Goal: Task Accomplishment & Management: Manage account settings

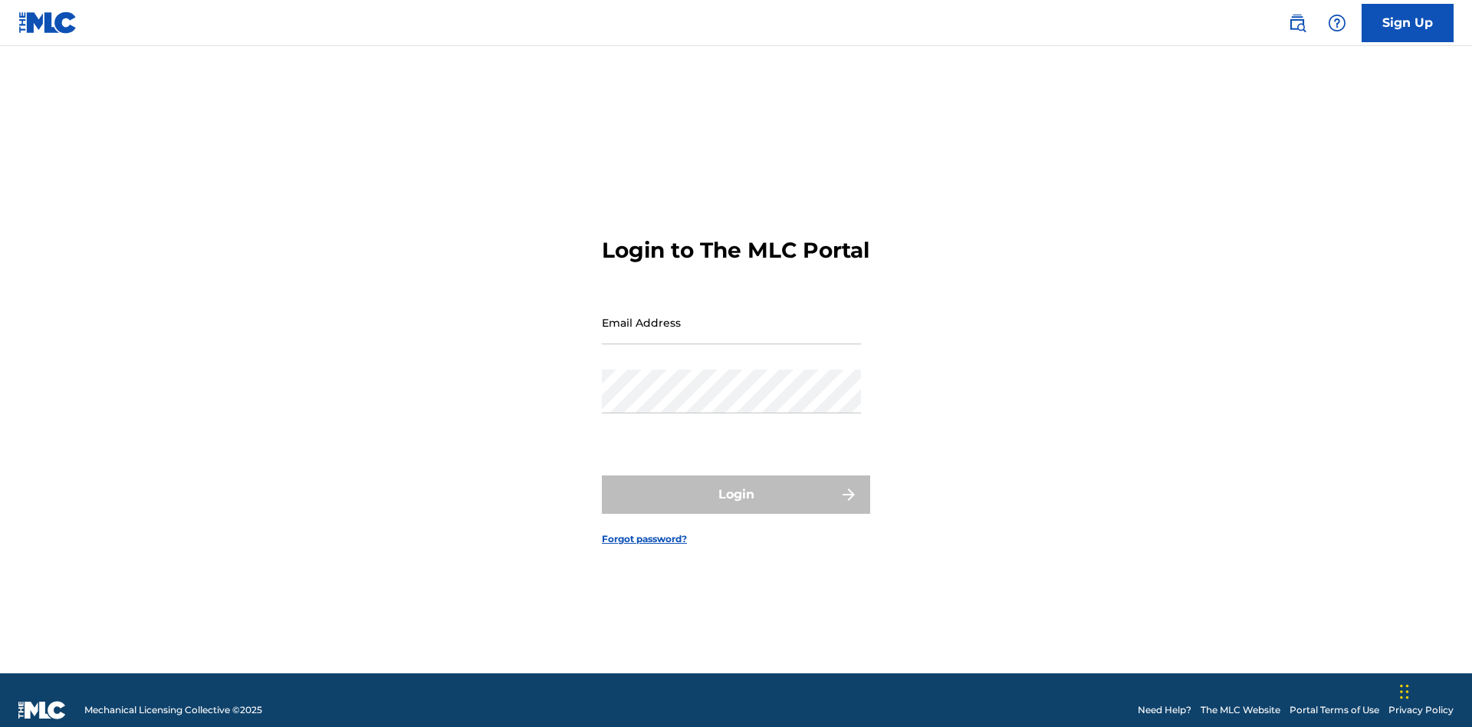
scroll to position [20, 0]
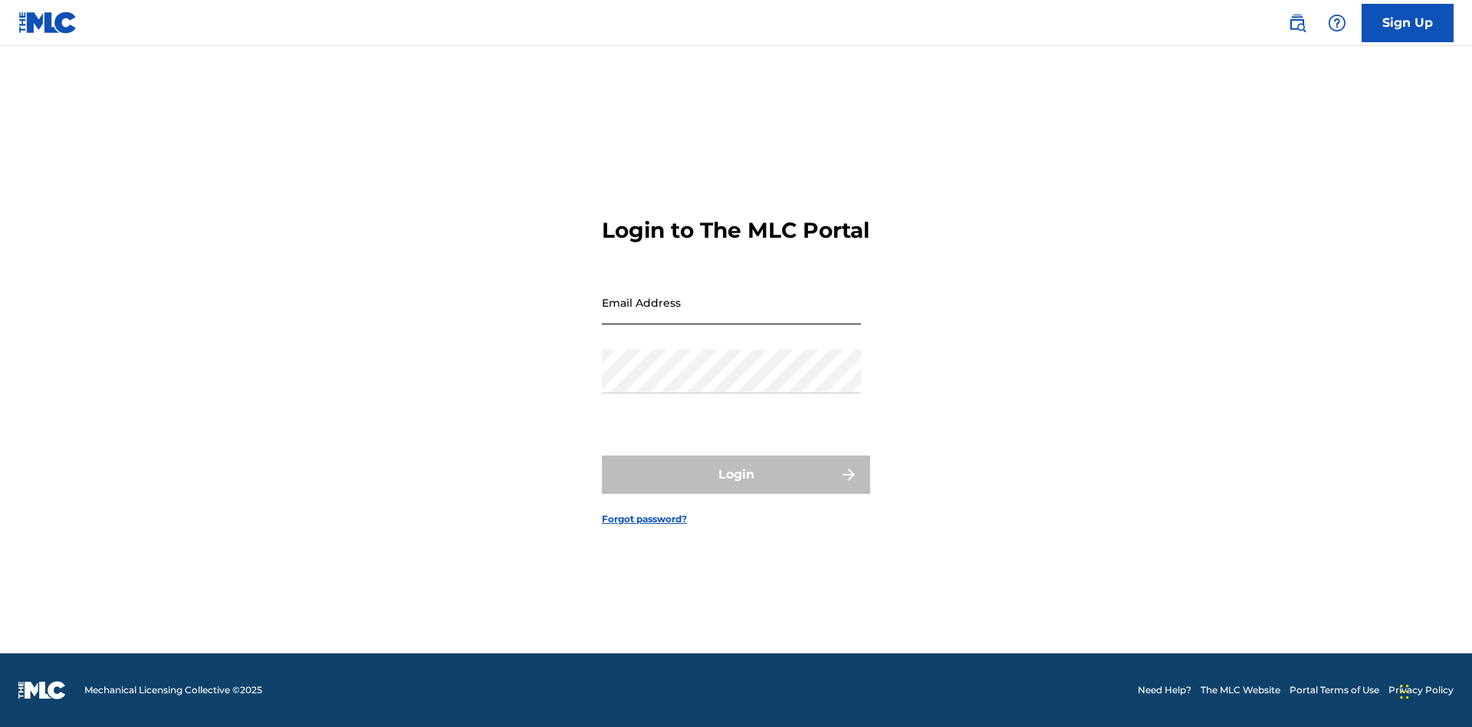
click at [731, 315] on input "Email Address" at bounding box center [731, 303] width 259 height 44
type input "[EMAIL_ADDRESS][DOMAIN_NAME]"
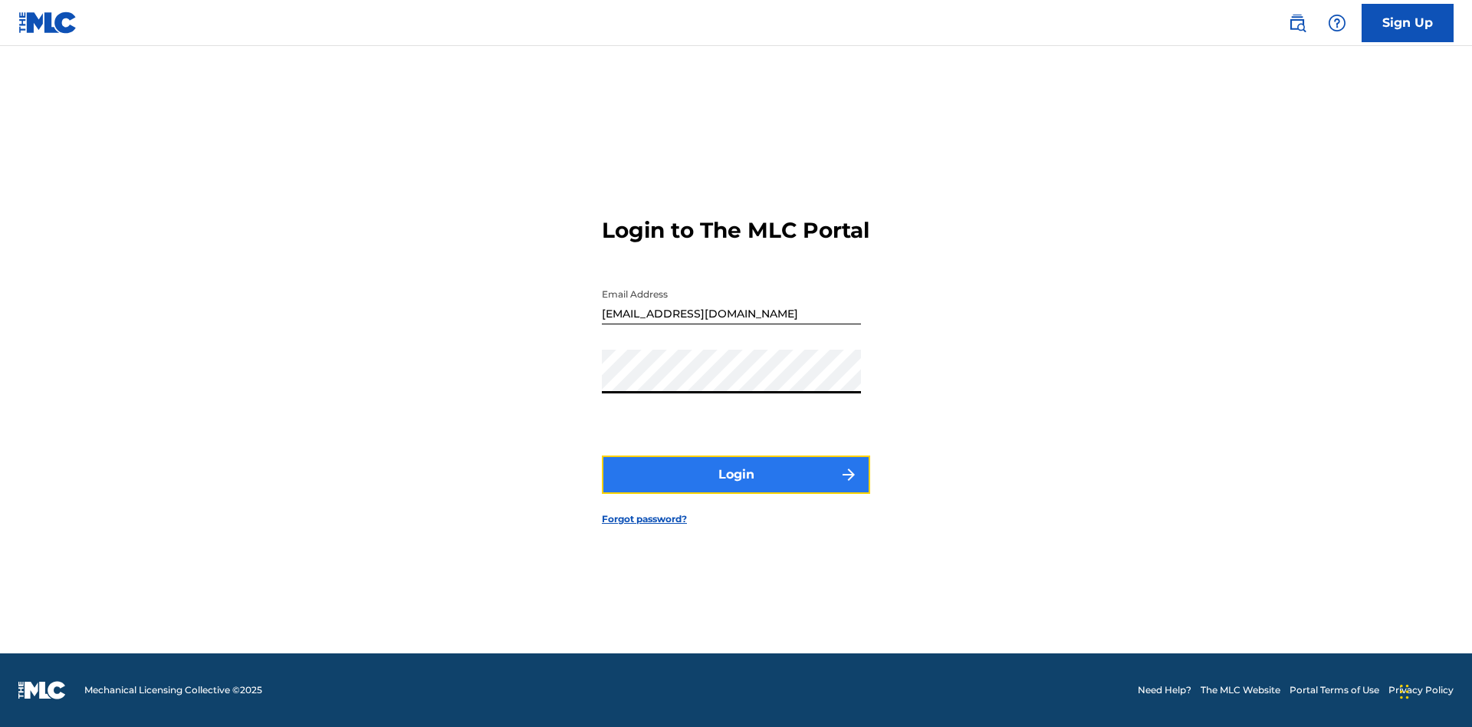
click at [736, 487] on button "Login" at bounding box center [736, 474] width 268 height 38
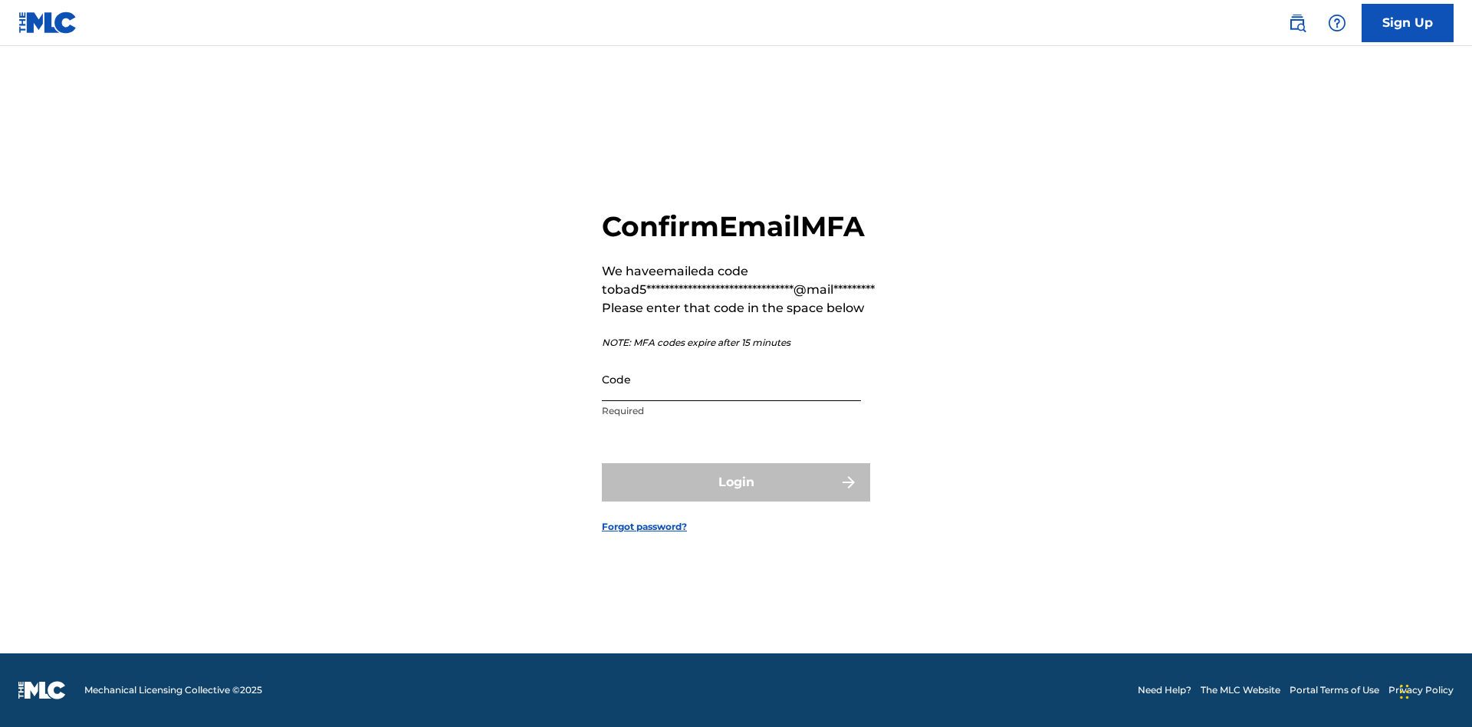
click at [731, 379] on input "Code" at bounding box center [731, 379] width 259 height 44
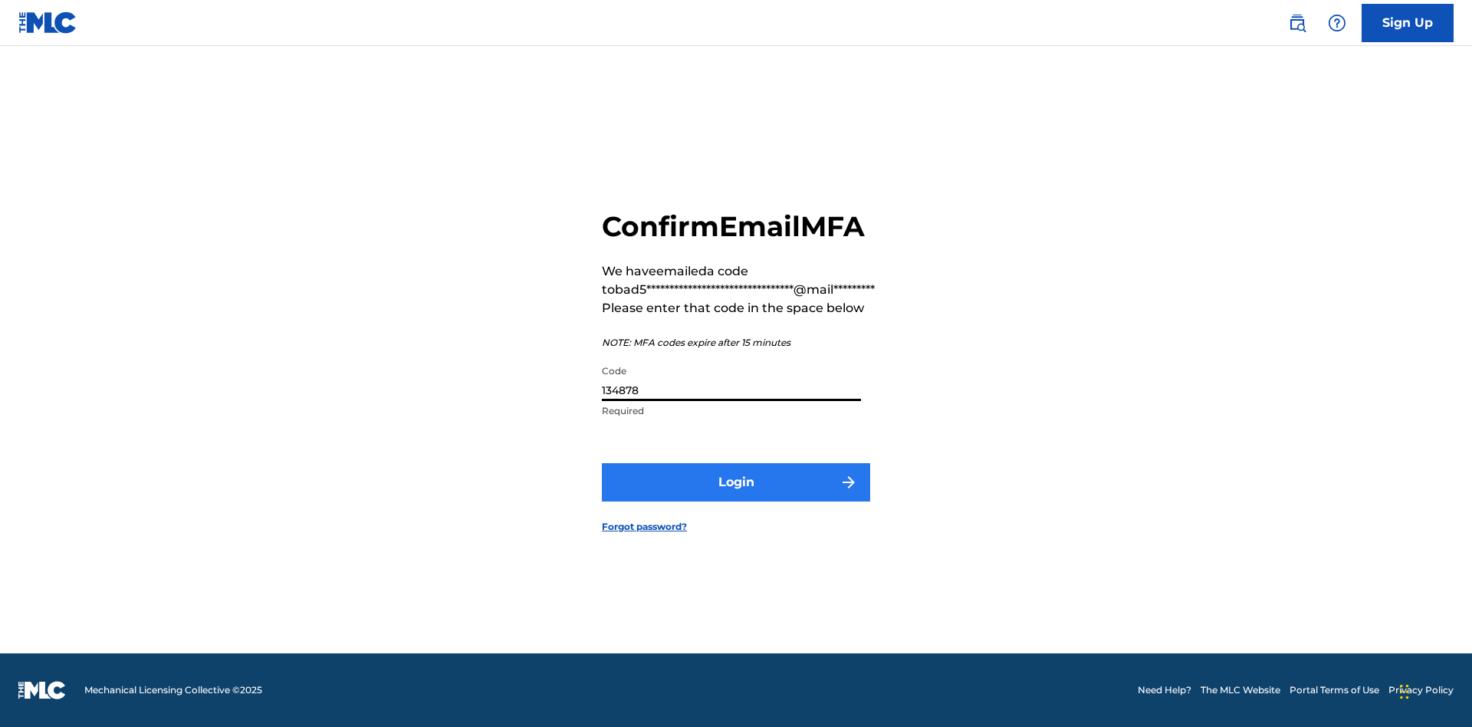
type input "134878"
click at [736, 481] on button "Login" at bounding box center [736, 482] width 268 height 38
